Goal: Information Seeking & Learning: Learn about a topic

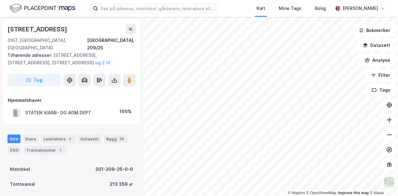
click at [135, 183] on div "Wergelandsveien 6 0167, Oslo, Oslo Oslo, 209/25 Tilhørende adresser: Slottsplas…" at bounding box center [71, 106] width 143 height 179
click at [239, 7] on div "Kart Mine Tags Bolig Kristian Jordell" at bounding box center [199, 8] width 398 height 17
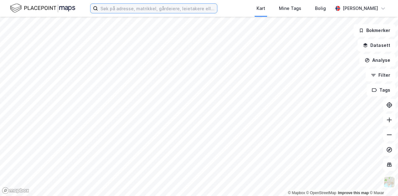
click at [147, 9] on input at bounding box center [157, 8] width 119 height 9
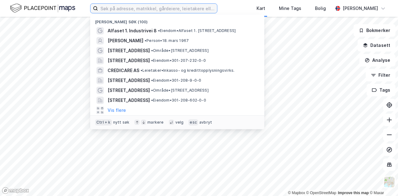
paste input "Infomedia [GEOGRAPHIC_DATA] AS"
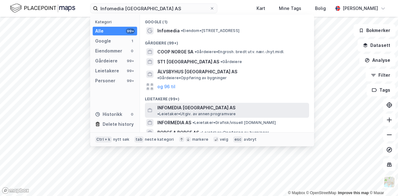
click at [179, 104] on span "INFOMEDIA [GEOGRAPHIC_DATA] AS" at bounding box center [196, 107] width 78 height 7
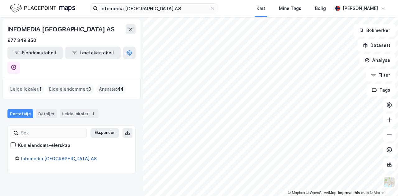
click at [49, 156] on link "Infomedia [GEOGRAPHIC_DATA] AS" at bounding box center [59, 158] width 76 height 5
click at [88, 39] on div "977 349 850" at bounding box center [71, 40] width 128 height 7
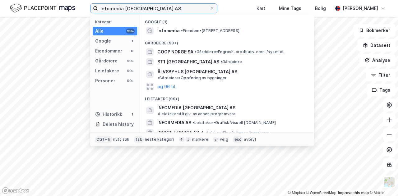
drag, startPoint x: 154, startPoint y: 8, endPoint x: 96, endPoint y: 6, distance: 57.9
click at [96, 6] on label "Infomedia [GEOGRAPHIC_DATA] AS" at bounding box center [153, 8] width 127 height 10
paste input "Stortorvet 10"
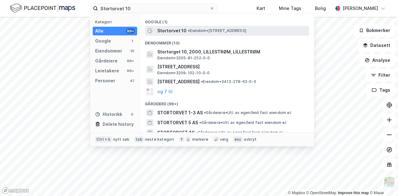
click at [169, 30] on span "Stortorvet 10" at bounding box center [171, 30] width 29 height 7
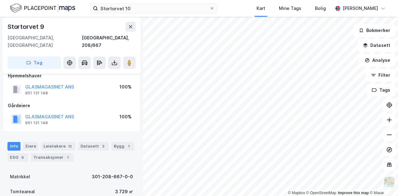
scroll to position [8, 0]
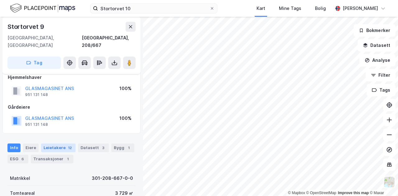
click at [53, 144] on div "Leietakere 12" at bounding box center [58, 148] width 35 height 9
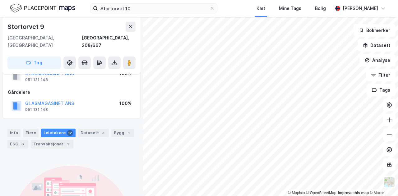
scroll to position [2, 0]
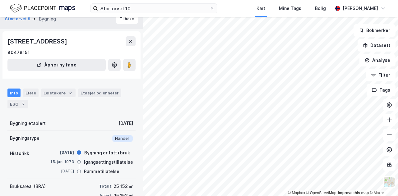
scroll to position [8, 0]
click at [58, 91] on div "Leietakere 12" at bounding box center [58, 92] width 35 height 9
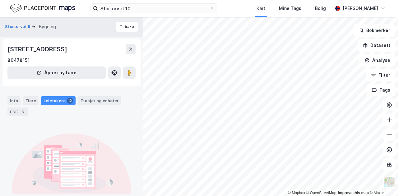
click at [58, 91] on div "Info Eiere Leietakere 12 Etasjer og enheter ESG 5" at bounding box center [71, 104] width 143 height 30
click at [59, 98] on div "Leietakere 12" at bounding box center [58, 100] width 35 height 9
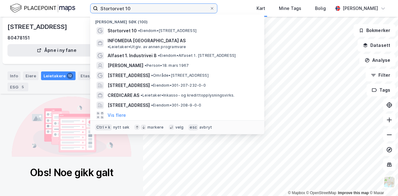
drag, startPoint x: 152, startPoint y: 5, endPoint x: 87, endPoint y: 5, distance: 65.0
click at [87, 5] on div "Stortorvet 10 Nylige søk (100) Stortorvet 10 • Eiendom • [STREET_ADDRESS] INFOM…" at bounding box center [199, 8] width 398 height 17
paste input "Fridtjof [STREET_ADDRESS]"
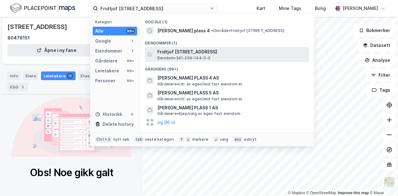
click at [189, 53] on span "Fridtjof [STREET_ADDRESS]" at bounding box center [231, 51] width 149 height 7
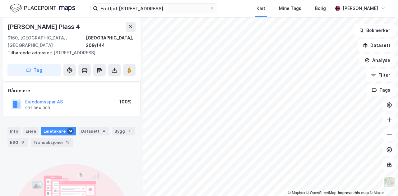
scroll to position [13, 0]
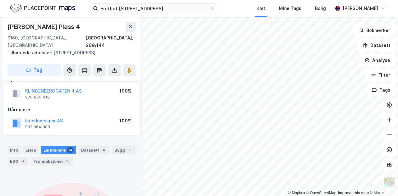
click at [58, 146] on div "Leietakere 74" at bounding box center [58, 150] width 35 height 9
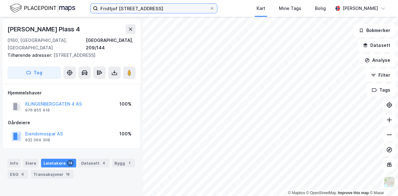
click at [188, 4] on input "Fridtjof [STREET_ADDRESS]" at bounding box center [154, 8] width 112 height 9
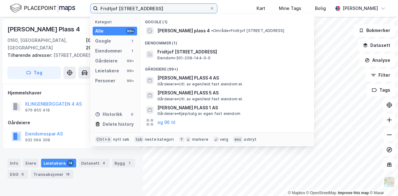
drag, startPoint x: 189, startPoint y: 8, endPoint x: 98, endPoint y: 8, distance: 91.1
click at [98, 8] on input "Fridtjof [STREET_ADDRESS]" at bounding box center [154, 8] width 112 height 9
paste input "Dronning [STREET_ADDRESS]"
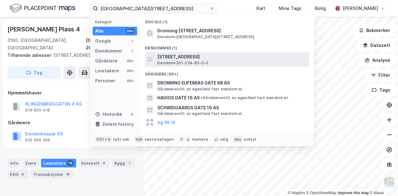
click at [193, 59] on span "[STREET_ADDRESS]" at bounding box center [231, 56] width 149 height 7
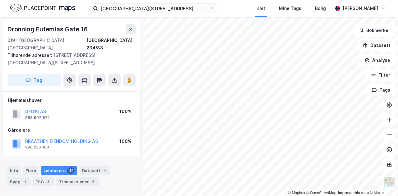
click at [69, 168] on div "131" at bounding box center [71, 171] width 8 height 6
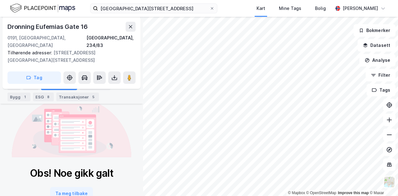
scroll to position [112, 0]
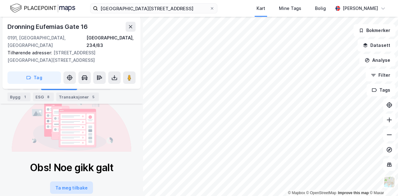
click at [76, 182] on button "Ta meg tilbake" at bounding box center [71, 188] width 43 height 12
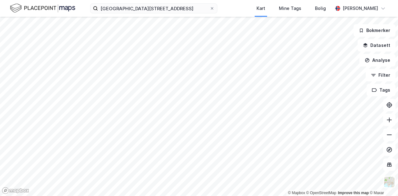
click at [246, 10] on div "[GEOGRAPHIC_DATA][STREET_ADDRESS] Tags Bolig [PERSON_NAME]" at bounding box center [199, 8] width 398 height 17
click at [248, 12] on div "[GEOGRAPHIC_DATA][STREET_ADDRESS] Tags Bolig [PERSON_NAME]" at bounding box center [199, 8] width 398 height 17
click at [140, 9] on input "[GEOGRAPHIC_DATA][STREET_ADDRESS]" at bounding box center [154, 8] width 112 height 9
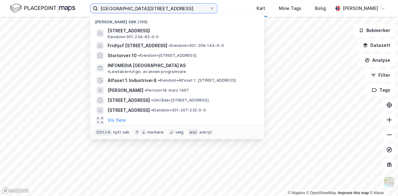
drag, startPoint x: 195, startPoint y: 10, endPoint x: 71, endPoint y: 9, distance: 124.7
click at [71, 9] on div "[GEOGRAPHIC_DATA][STREET_ADDRESS] ([GEOGRAPHIC_DATA][STREET_ADDRESS] • 301-234-…" at bounding box center [199, 8] width 398 height 17
paste input "[STREET_ADDRESS]"
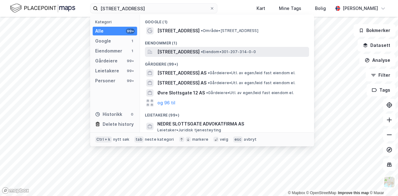
click at [178, 54] on span "[STREET_ADDRESS]" at bounding box center [178, 51] width 42 height 7
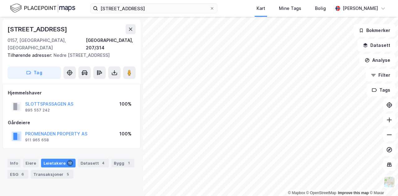
click at [60, 159] on div "Leietakere 12" at bounding box center [58, 163] width 35 height 9
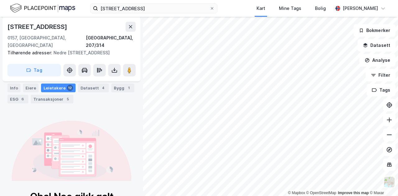
scroll to position [76, 0]
click at [238, 6] on div "[STREET_ADDRESS] Kart Mine Tags Bolig [PERSON_NAME]" at bounding box center [199, 8] width 398 height 17
click at [237, 2] on div "[STREET_ADDRESS] Kart Mine Tags Bolig [PERSON_NAME]" at bounding box center [199, 8] width 398 height 17
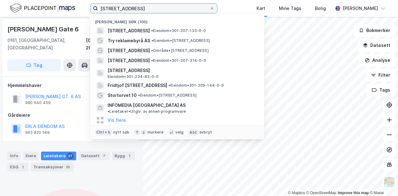
drag, startPoint x: 169, startPoint y: 8, endPoint x: 81, endPoint y: 5, distance: 88.4
click at [81, 5] on div "[STREET_ADDRESS][GEOGRAPHIC_DATA] (100) [STREET_ADDRESS] • Eiendom • 301-207-13…" at bounding box center [199, 8] width 398 height 17
paste input "Lille Grensen 7, 0159"
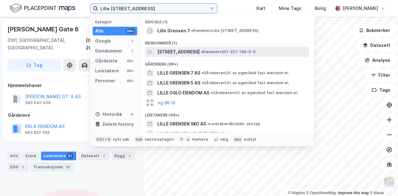
type input "Lille [STREET_ADDRESS]"
click at [180, 52] on span "[STREET_ADDRESS]" at bounding box center [178, 51] width 42 height 7
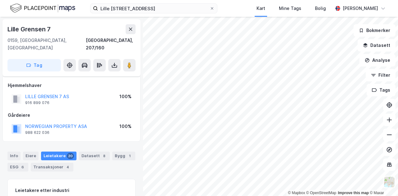
scroll to position [10, 0]
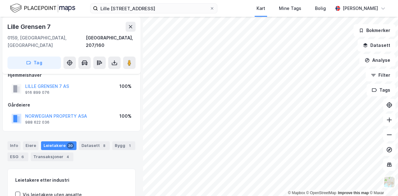
click at [58, 141] on div "Leietakere 20" at bounding box center [58, 145] width 35 height 9
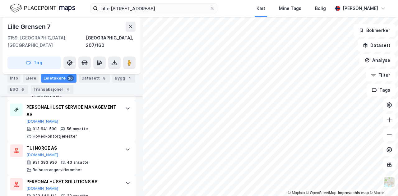
scroll to position [233, 0]
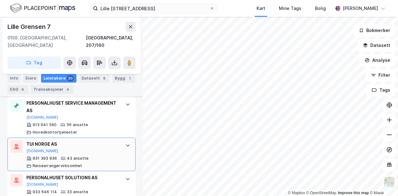
click at [125, 143] on icon at bounding box center [127, 145] width 5 height 5
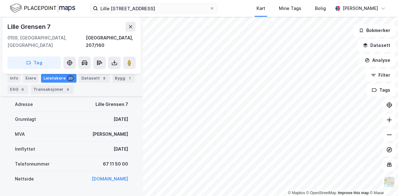
scroll to position [315, 0]
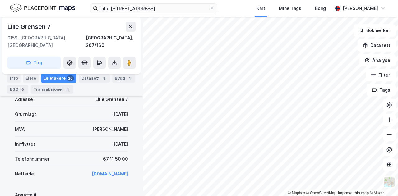
click at [110, 171] on link "[DOMAIN_NAME]" at bounding box center [110, 173] width 36 height 5
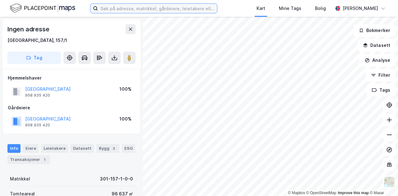
click at [111, 7] on input at bounding box center [157, 8] width 119 height 9
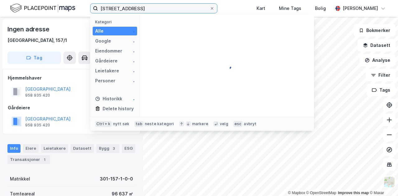
type input "kongens gate 2"
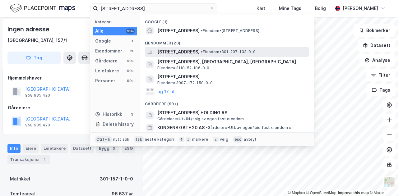
click at [200, 53] on span "[STREET_ADDRESS]" at bounding box center [178, 51] width 42 height 7
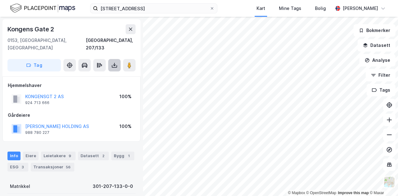
click at [117, 65] on icon at bounding box center [114, 66] width 5 height 2
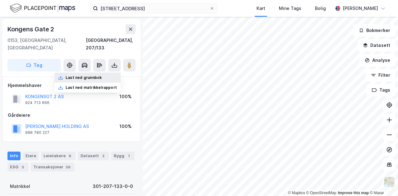
click at [79, 75] on div "Last ned grunnbok" at bounding box center [84, 77] width 36 height 5
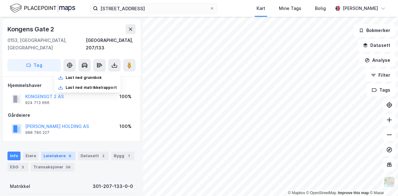
click at [53, 152] on div "Leietakere 9" at bounding box center [58, 156] width 35 height 9
